Goal: Complete application form

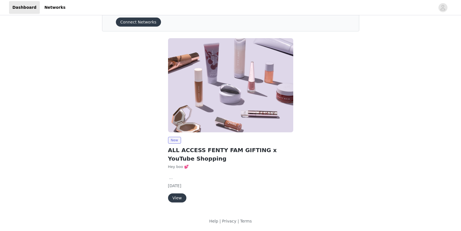
scroll to position [25, 0]
click at [176, 200] on button "View" at bounding box center [177, 197] width 18 height 9
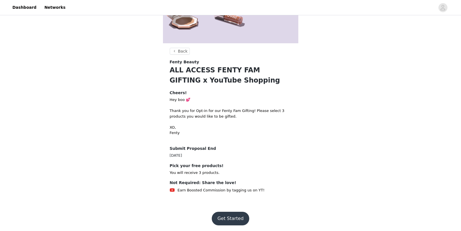
scroll to position [108, 0]
click at [235, 216] on button "Get Started" at bounding box center [231, 219] width 38 height 14
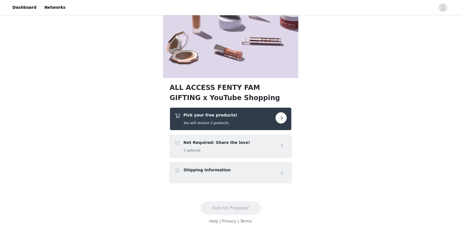
scroll to position [74, 0]
click at [284, 116] on button "button" at bounding box center [281, 117] width 11 height 11
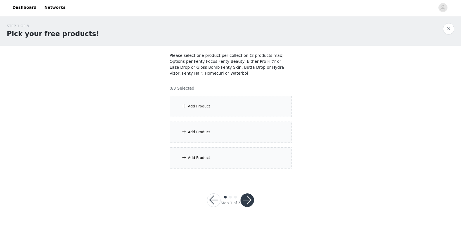
click at [246, 104] on div "Add Product" at bounding box center [231, 106] width 122 height 21
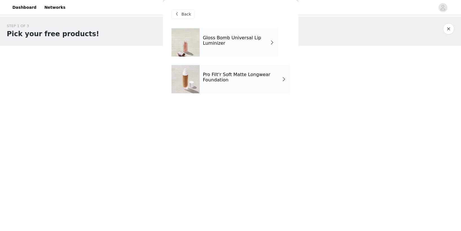
click at [241, 34] on div "Gloss Bomb Universal Lip Luminizer" at bounding box center [239, 42] width 78 height 28
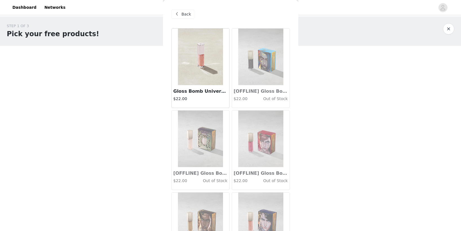
click at [209, 59] on img at bounding box center [200, 56] width 45 height 56
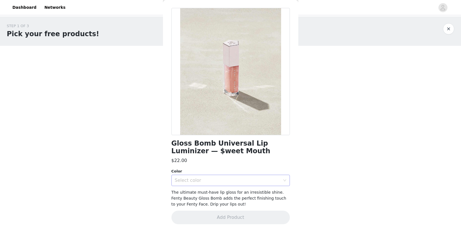
scroll to position [20, 0]
click at [225, 181] on div "Select color" at bounding box center [228, 180] width 106 height 6
click at [220, 191] on li "$WEET MOUTH" at bounding box center [231, 192] width 118 height 9
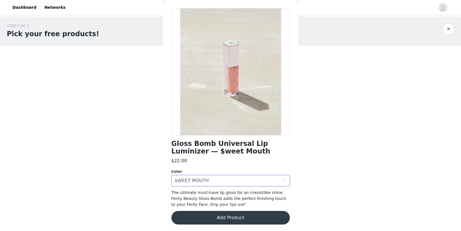
scroll to position [0, 0]
click at [225, 218] on button "Add Product" at bounding box center [231, 217] width 118 height 14
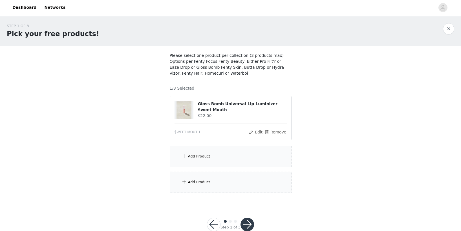
click at [216, 152] on div "Add Product" at bounding box center [231, 156] width 122 height 21
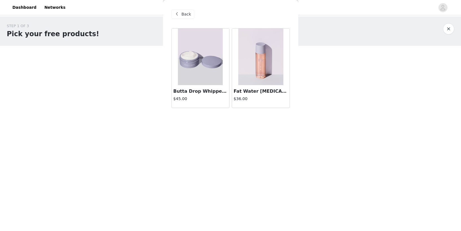
click at [205, 82] on img at bounding box center [200, 56] width 45 height 56
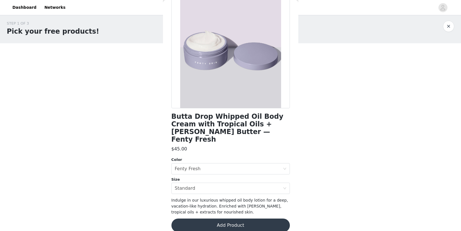
scroll to position [3, 0]
click at [208, 163] on div "Select color Fenty Fresh" at bounding box center [229, 168] width 108 height 11
click at [208, 174] on li "Fenty Fresh" at bounding box center [231, 172] width 118 height 9
click at [200, 183] on div "Select size Standard" at bounding box center [229, 188] width 108 height 11
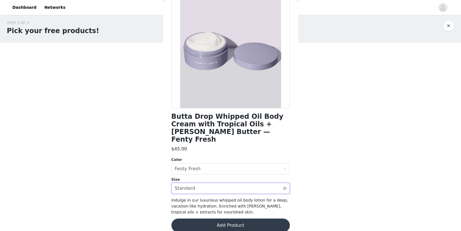
click at [200, 183] on div "Select size Standard" at bounding box center [229, 188] width 108 height 11
click at [201, 190] on li "Standard" at bounding box center [231, 192] width 118 height 9
click at [216, 218] on button "Add Product" at bounding box center [231, 225] width 118 height 14
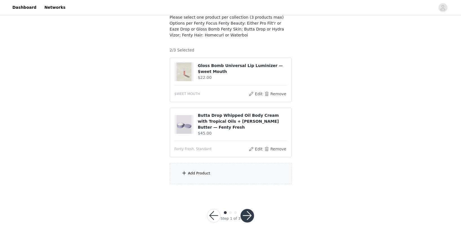
scroll to position [38, 0]
click at [206, 170] on div "Add Product" at bounding box center [199, 173] width 22 height 6
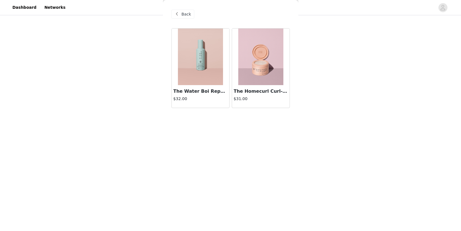
drag, startPoint x: 201, startPoint y: 66, endPoint x: 283, endPoint y: 131, distance: 104.7
click at [267, 68] on img at bounding box center [260, 56] width 45 height 56
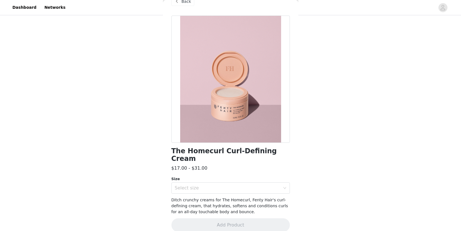
scroll to position [12, 0]
click at [205, 185] on div "Select size" at bounding box center [228, 188] width 106 height 6
click at [185, 194] on li "Standard" at bounding box center [231, 192] width 118 height 9
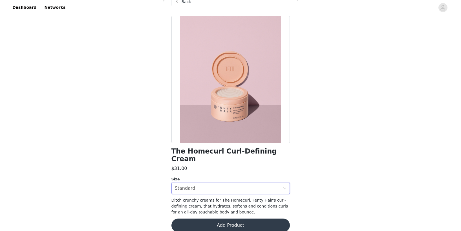
click at [207, 218] on button "Add Product" at bounding box center [231, 225] width 118 height 14
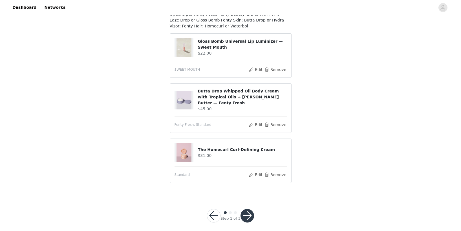
scroll to position [47, 0]
click at [249, 209] on button "button" at bounding box center [248, 216] width 14 height 14
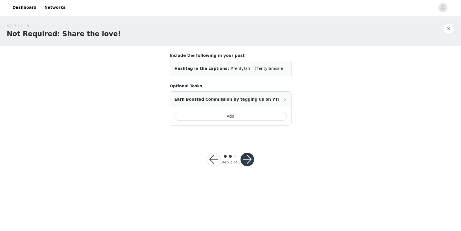
click at [245, 117] on button "Add" at bounding box center [231, 115] width 112 height 9
click at [248, 163] on button "button" at bounding box center [248, 159] width 14 height 14
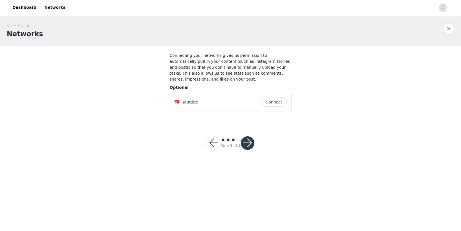
click at [273, 98] on button "Connect" at bounding box center [274, 101] width 25 height 9
click at [249, 144] on button "button" at bounding box center [248, 143] width 14 height 14
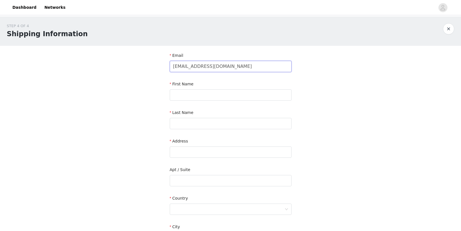
type input "[EMAIL_ADDRESS][DOMAIN_NAME]"
type input "[PERSON_NAME]"
click at [134, 152] on div "STEP 4 OF 4 Shipping Information Email [EMAIL_ADDRESS][DOMAIN_NAME] First Name …" at bounding box center [230, 165] width 461 height 299
click at [225, 127] on input "Alos" at bounding box center [231, 123] width 122 height 11
type input "[PERSON_NAME]"
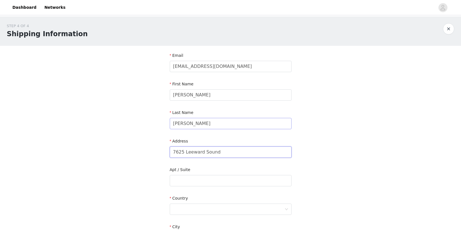
type input "7625 Leeward Sound"
click at [198, 207] on div at bounding box center [228, 208] width 111 height 11
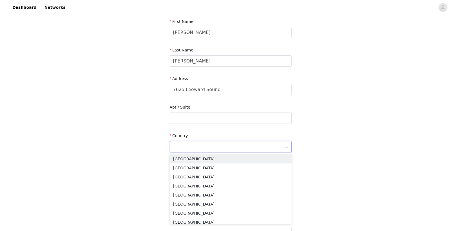
scroll to position [70, 0]
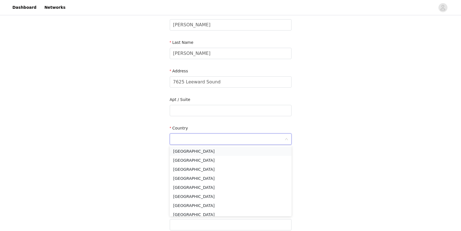
click at [185, 154] on li "[GEOGRAPHIC_DATA]" at bounding box center [231, 150] width 122 height 9
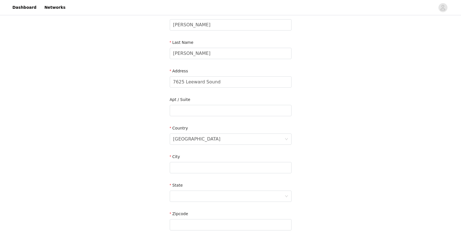
scroll to position [85, 0]
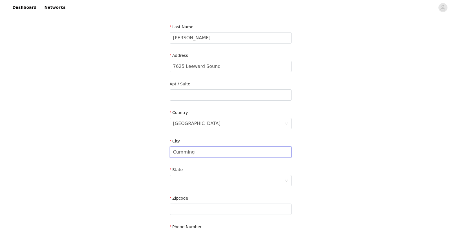
type input "Cumming"
click at [185, 180] on div at bounding box center [228, 180] width 111 height 11
click at [210, 178] on div "[US_STATE]" at bounding box center [228, 180] width 111 height 11
click at [265, 196] on li "[US_STATE]" at bounding box center [231, 200] width 122 height 9
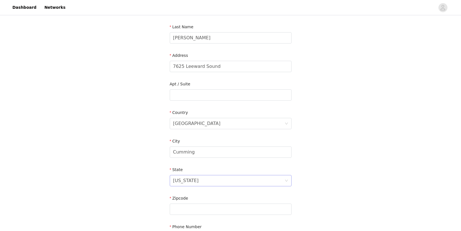
click at [246, 180] on div "[US_STATE]" at bounding box center [228, 180] width 111 height 11
type input "g"
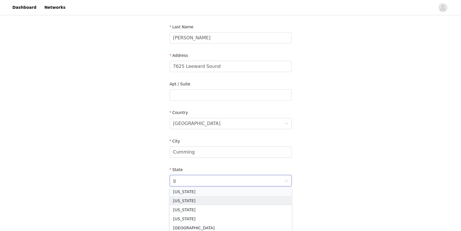
click at [246, 190] on li "[US_STATE]" at bounding box center [231, 191] width 122 height 9
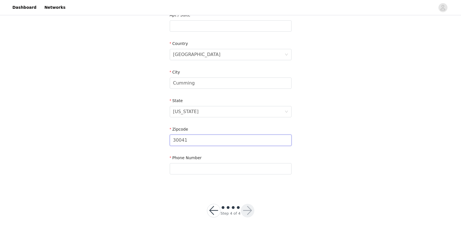
scroll to position [154, 0]
type input "30041"
type input "7863400256"
click at [258, 208] on div "Step 4 of 4" at bounding box center [230, 210] width 61 height 27
click at [255, 208] on div "Step 4 of 4" at bounding box center [230, 210] width 61 height 27
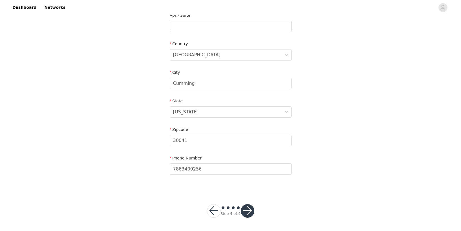
click at [250, 210] on button "button" at bounding box center [248, 211] width 14 height 14
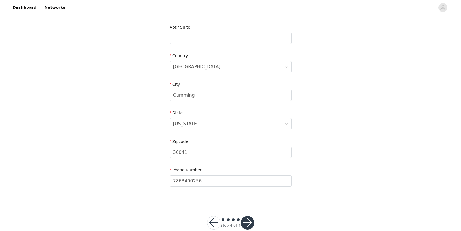
scroll to position [131, 0]
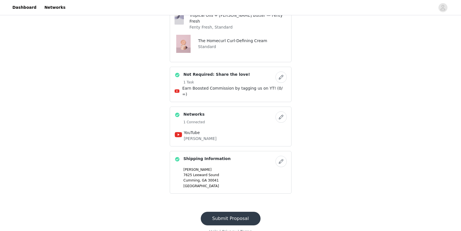
scroll to position [216, 0]
click at [240, 212] on button "Submit Proposal" at bounding box center [231, 219] width 60 height 14
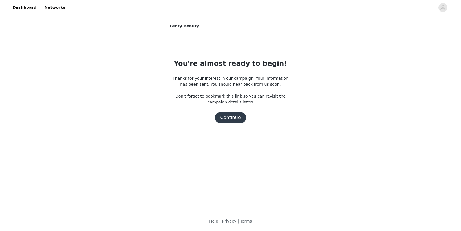
click at [232, 117] on button "Continue" at bounding box center [231, 117] width 32 height 11
